Goal: Task Accomplishment & Management: Complete application form

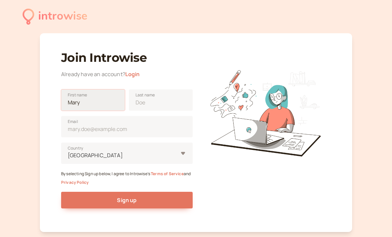
click at [69, 109] on input "First name" at bounding box center [93, 99] width 64 height 21
drag, startPoint x: 85, startPoint y: 101, endPoint x: 62, endPoint y: 100, distance: 22.9
click at [62, 100] on input "First name" at bounding box center [93, 99] width 64 height 21
type input "[PERSON_NAME]"
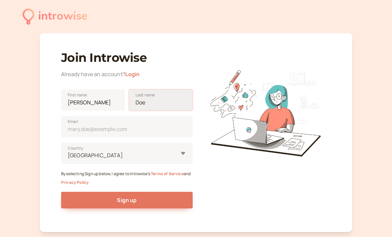
click at [141, 102] on input "Last name" at bounding box center [161, 99] width 64 height 21
type input "[PERSON_NAME]"
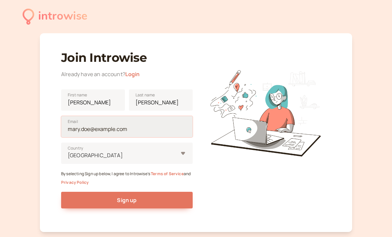
click at [94, 133] on input "Email" at bounding box center [126, 126] width 131 height 21
drag, startPoint x: 113, startPoint y: 126, endPoint x: 61, endPoint y: 127, distance: 51.4
click at [61, 127] on input "Email" at bounding box center [126, 126] width 131 height 21
type input "[EMAIL_ADDRESS][DOMAIN_NAME]"
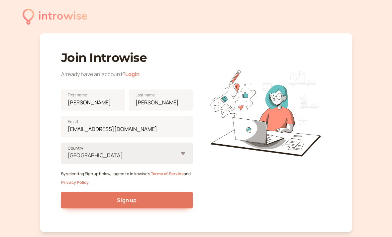
click at [70, 145] on span "Country" at bounding box center [75, 148] width 15 height 7
click at [68, 151] on input "United States Country" at bounding box center [67, 155] width 1 height 8
click at [78, 154] on form "[PERSON_NAME] First name [PERSON_NAME] Last name [EMAIL_ADDRESS][DOMAIN_NAME] E…" at bounding box center [126, 152] width 131 height 136
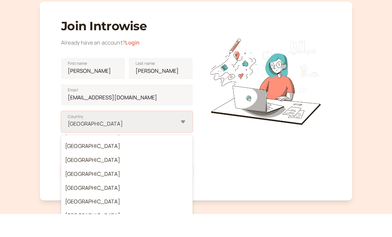
scroll to position [497, 0]
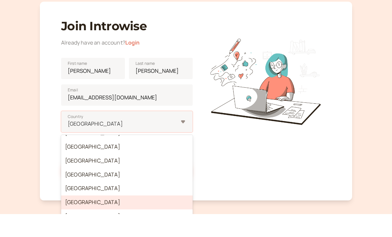
click at [72, 218] on div "[GEOGRAPHIC_DATA]" at bounding box center [126, 225] width 131 height 14
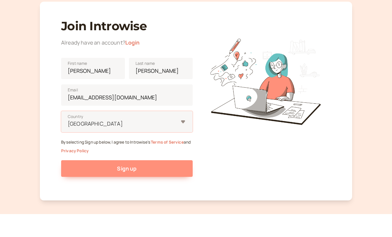
click at [100, 183] on button "Sign up" at bounding box center [126, 191] width 131 height 17
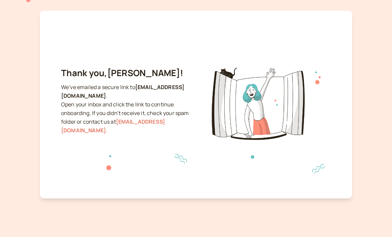
scroll to position [0, 0]
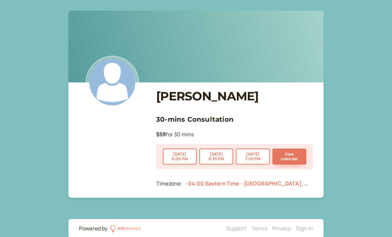
drag, startPoint x: 261, startPoint y: 2, endPoint x: 0, endPoint y: 0, distance: 261.2
click at [0, 0] on html "Alicia Cannon 30-mins Consultation $59 for 30 mins Sep 23 6:00 PM Sep 23 6:30 P…" at bounding box center [196, 124] width 392 height 249
